Goal: Use online tool/utility: Utilize a website feature to perform a specific function

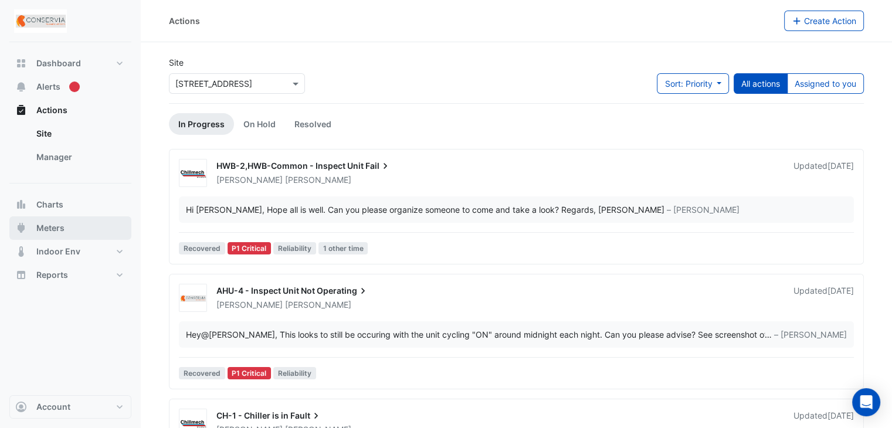
click at [77, 233] on button "Meters" at bounding box center [70, 227] width 122 height 23
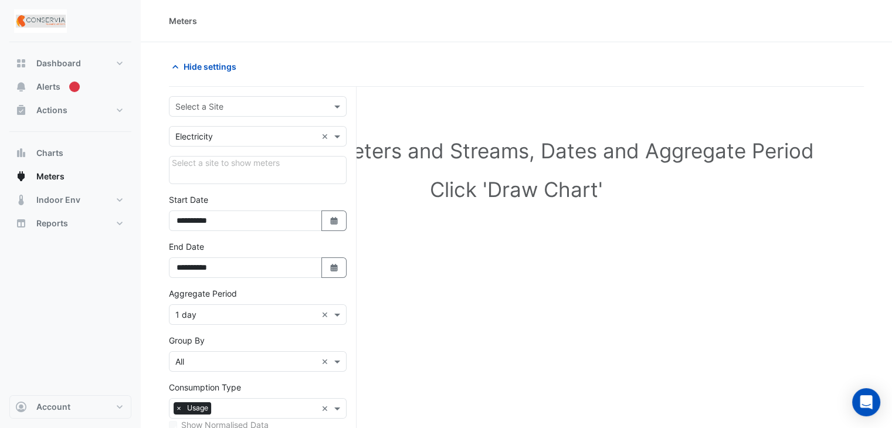
click at [265, 110] on input "text" at bounding box center [245, 107] width 141 height 12
click at [261, 124] on div "[STREET_ADDRESS]" at bounding box center [257, 131] width 177 height 17
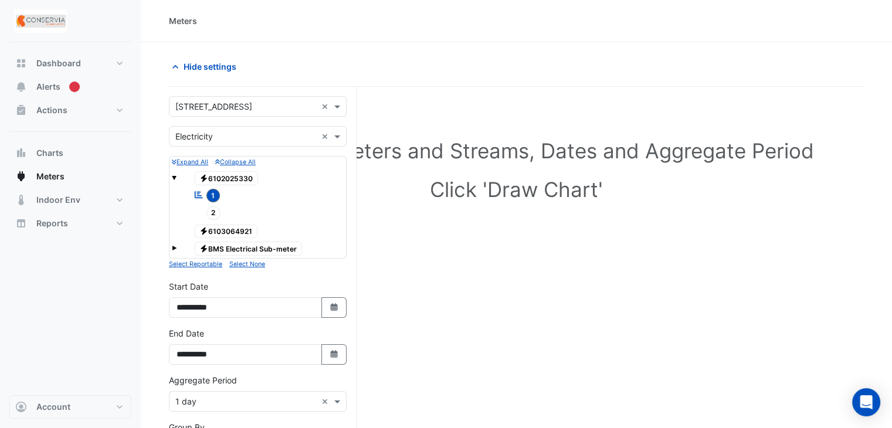
click at [225, 179] on span "Electricity 6102025330" at bounding box center [227, 178] width 64 height 14
click at [209, 197] on span "1" at bounding box center [213, 195] width 14 height 13
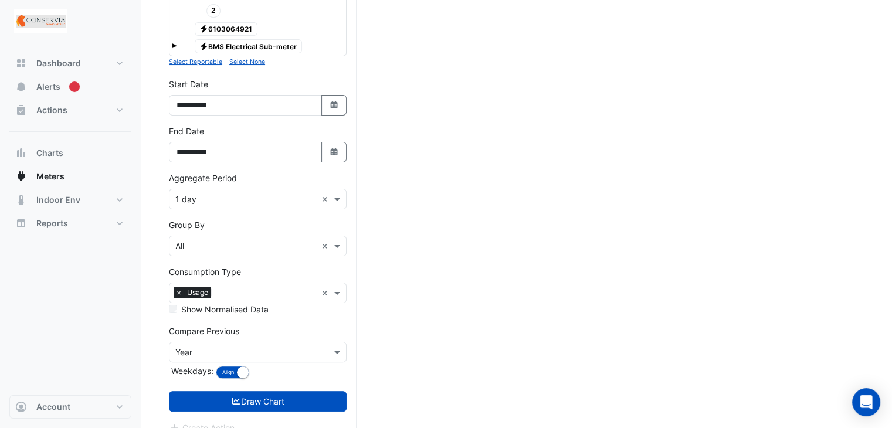
scroll to position [213, 0]
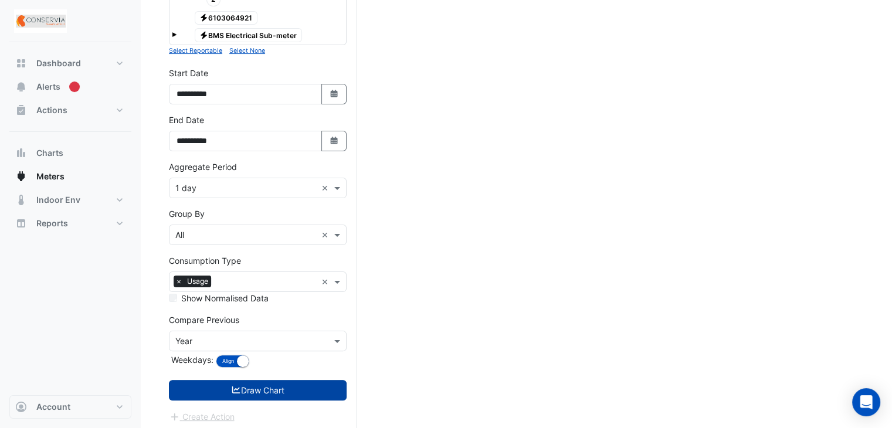
click at [270, 390] on button "Draw Chart" at bounding box center [258, 390] width 178 height 21
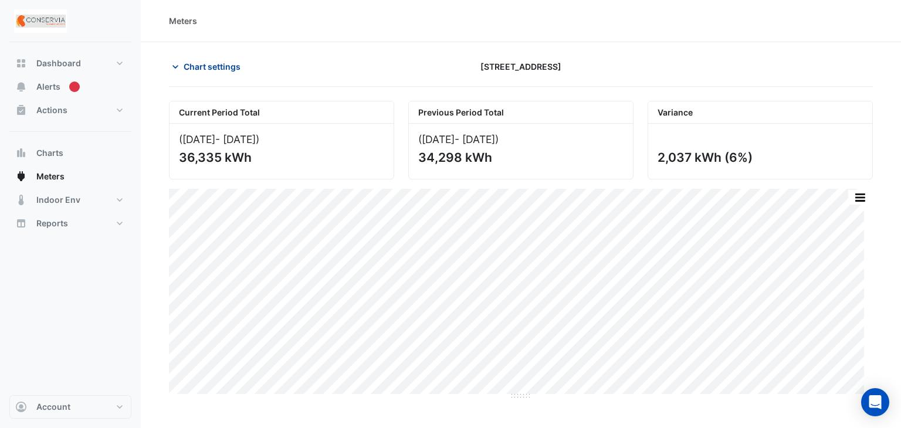
click at [226, 68] on span "Chart settings" at bounding box center [212, 66] width 57 height 12
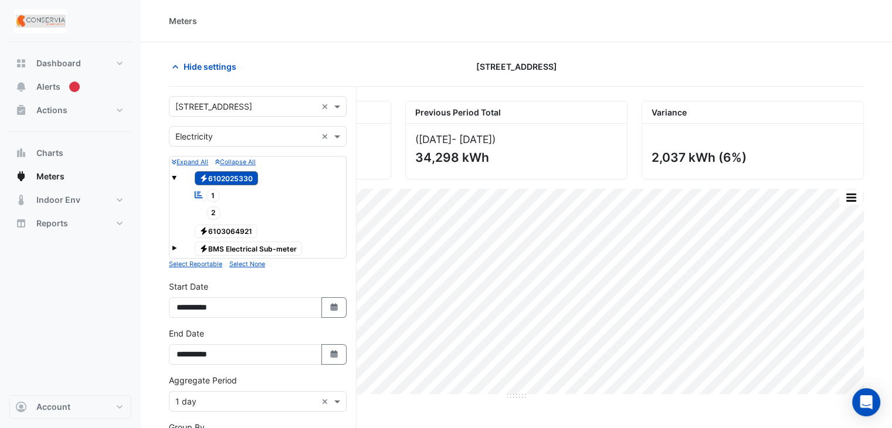
click at [374, 40] on div "Meters" at bounding box center [516, 21] width 751 height 42
click at [206, 63] on span "Hide settings" at bounding box center [210, 66] width 53 height 12
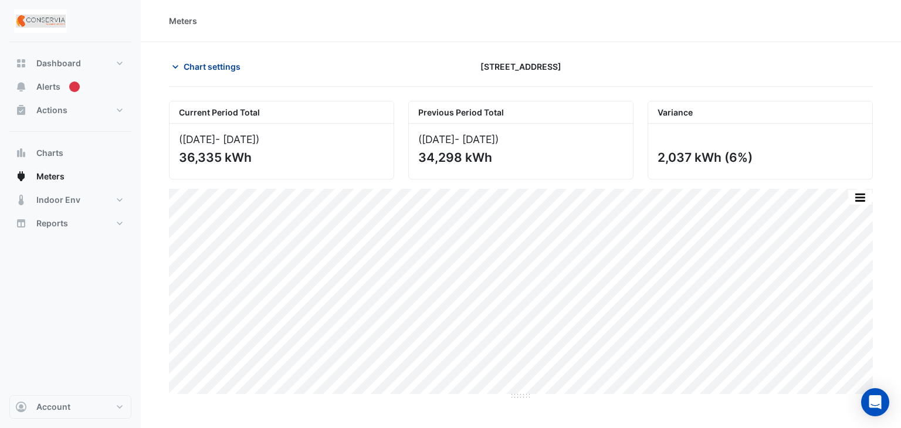
click at [209, 66] on span "Chart settings" at bounding box center [212, 66] width 57 height 12
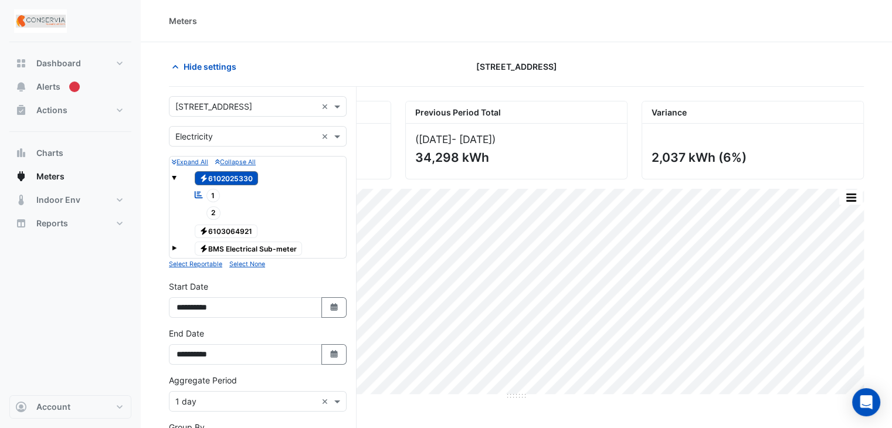
click at [212, 181] on span "Electricity 6102025330" at bounding box center [227, 178] width 64 height 14
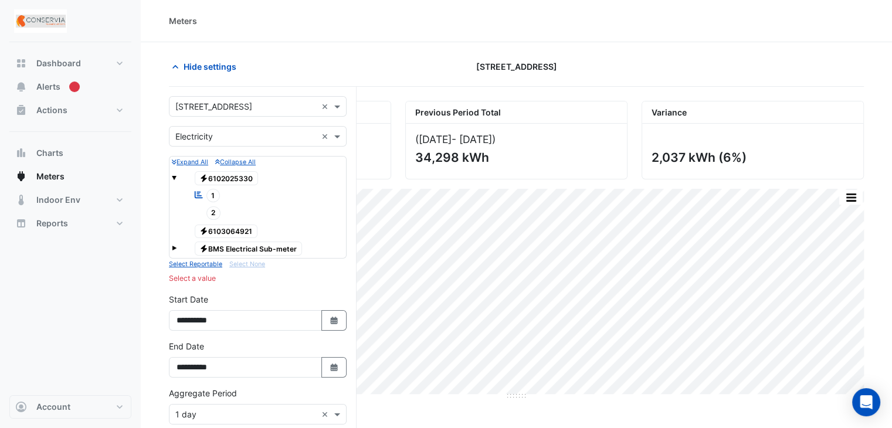
click at [233, 228] on span "Electricity 6103064921" at bounding box center [226, 232] width 63 height 14
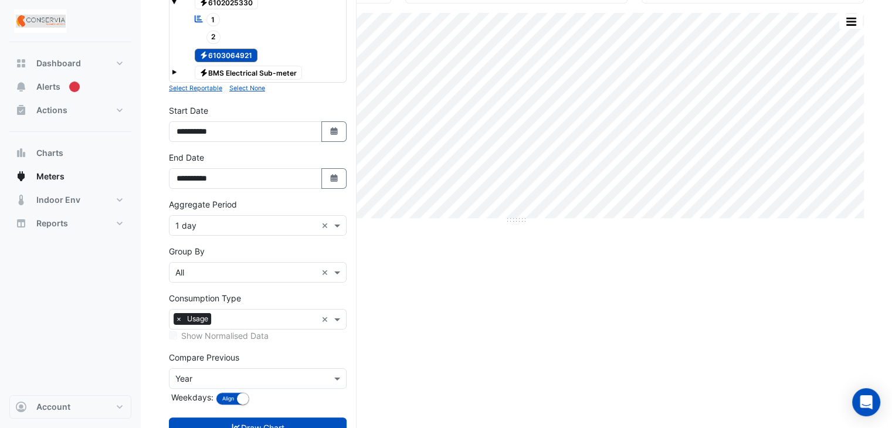
scroll to position [213, 0]
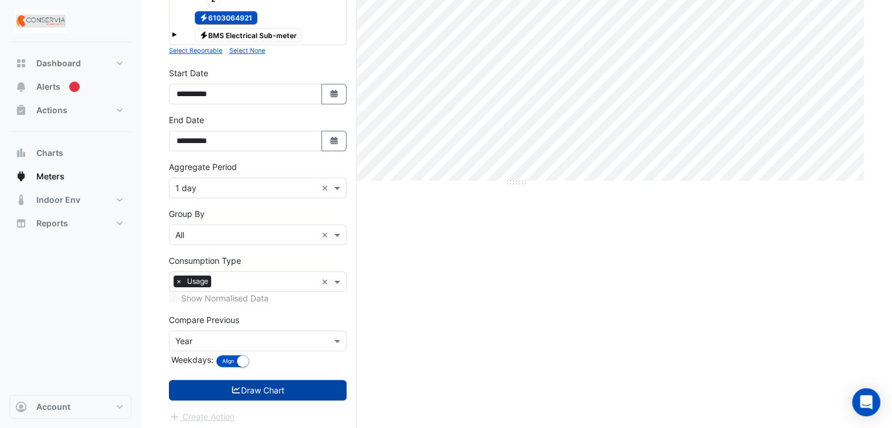
click at [247, 390] on button "Draw Chart" at bounding box center [258, 390] width 178 height 21
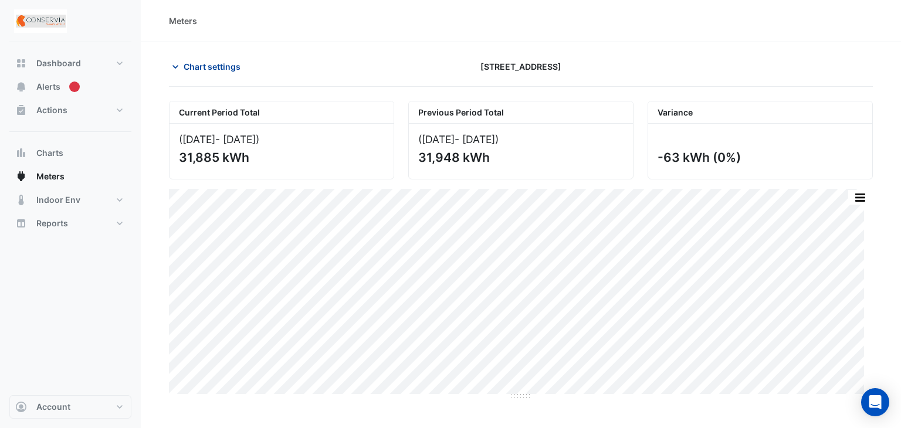
click at [184, 62] on span "Chart settings" at bounding box center [212, 66] width 57 height 12
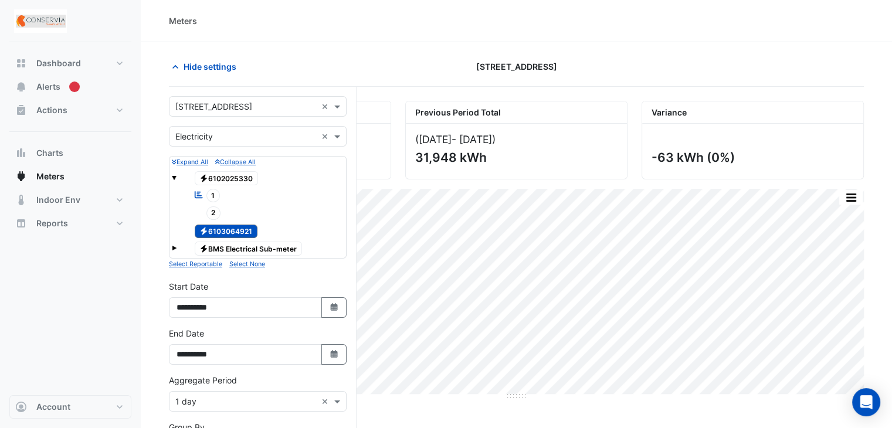
click at [252, 257] on div at bounding box center [258, 257] width 172 height 1
click at [248, 248] on span "Electricity BMS Electrical Sub-meter" at bounding box center [249, 249] width 108 height 14
click at [178, 243] on div "Electricity BMS Electrical Sub-meter" at bounding box center [258, 248] width 172 height 16
click at [175, 246] on span at bounding box center [174, 248] width 5 height 5
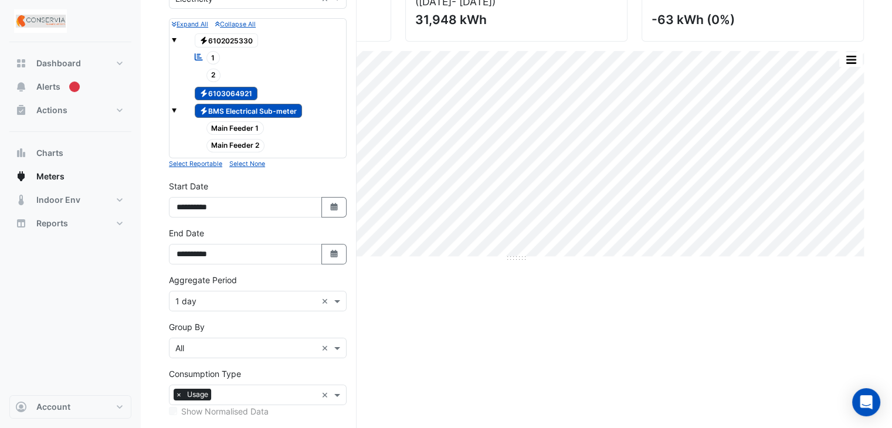
scroll to position [117, 0]
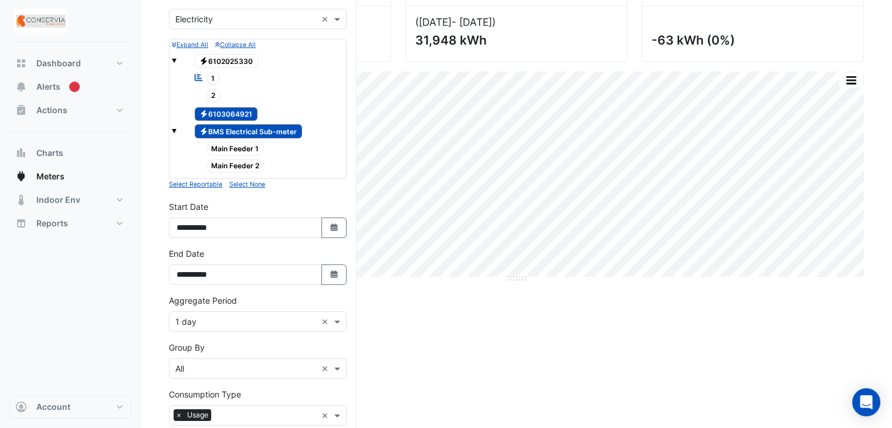
click at [222, 108] on span "Electricity 6103064921" at bounding box center [226, 114] width 63 height 14
click at [222, 129] on span "Electricity BMS Electrical Sub-meter" at bounding box center [249, 131] width 108 height 14
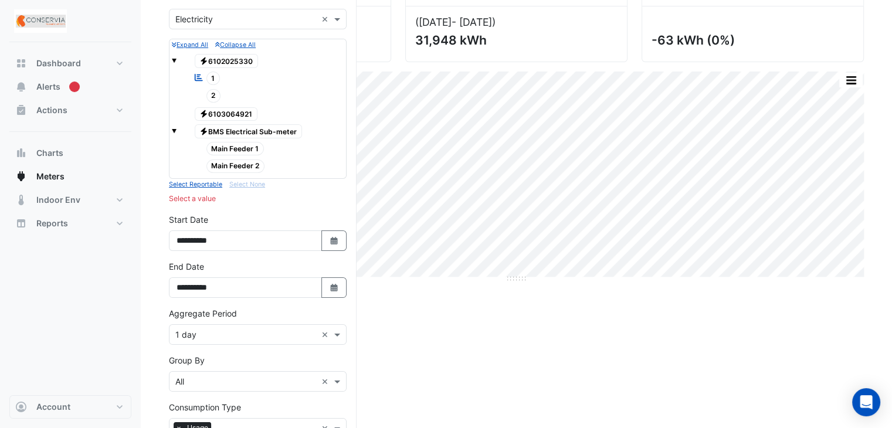
click at [228, 143] on span "Main Feeder 1" at bounding box center [235, 148] width 58 height 13
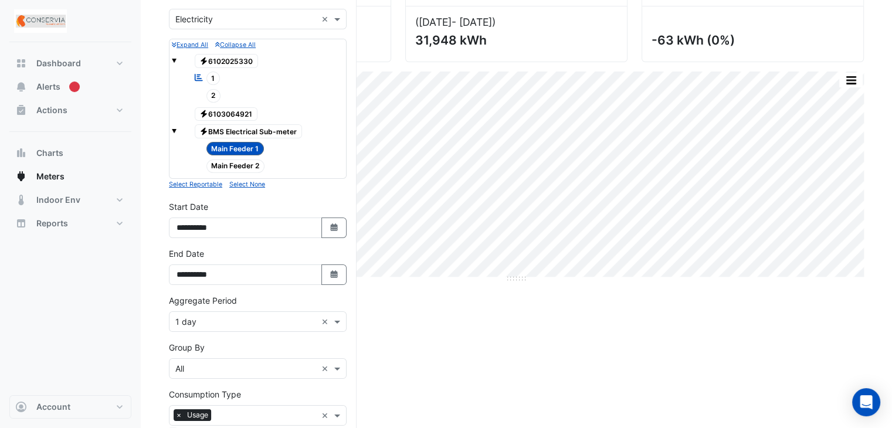
click at [230, 145] on span "Main Feeder 1" at bounding box center [235, 148] width 58 height 13
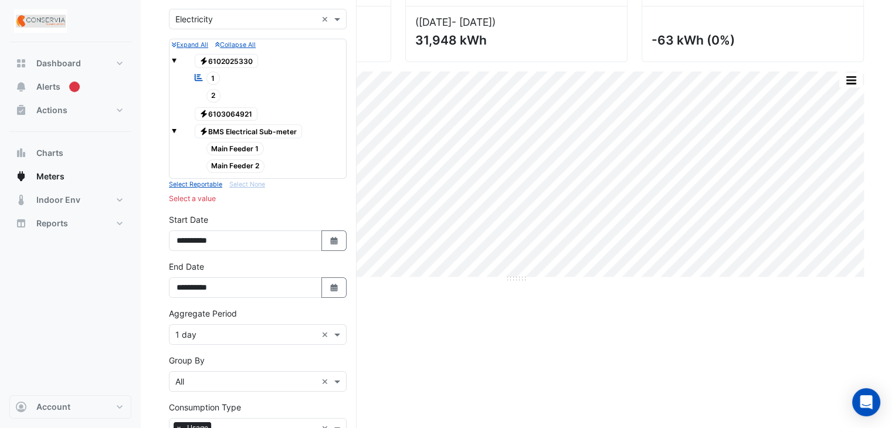
click at [238, 161] on span "Main Feeder 2" at bounding box center [235, 166] width 59 height 13
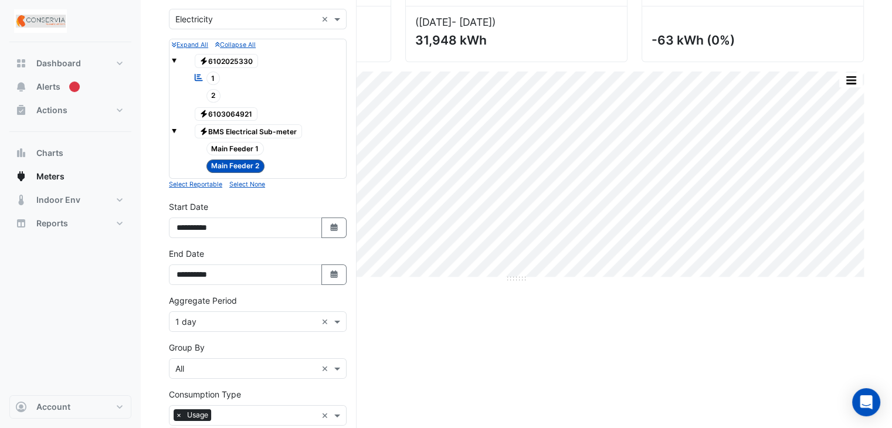
click at [238, 161] on span "Main Feeder 2" at bounding box center [235, 166] width 59 height 13
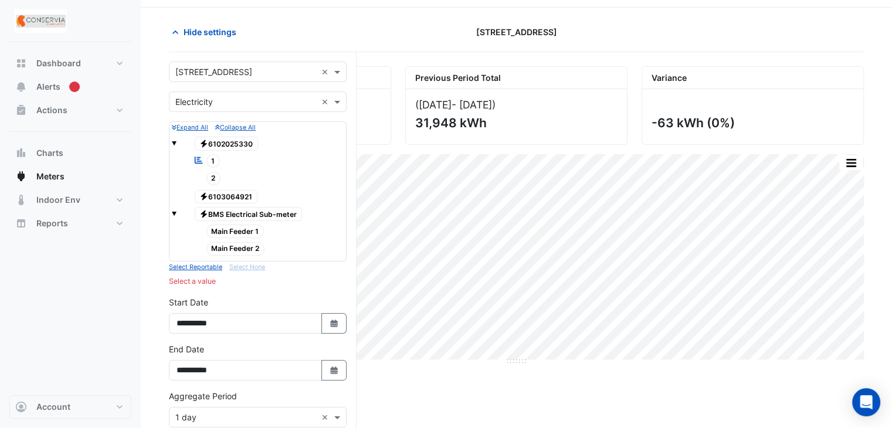
scroll to position [0, 0]
